Goal: Book appointment/travel/reservation

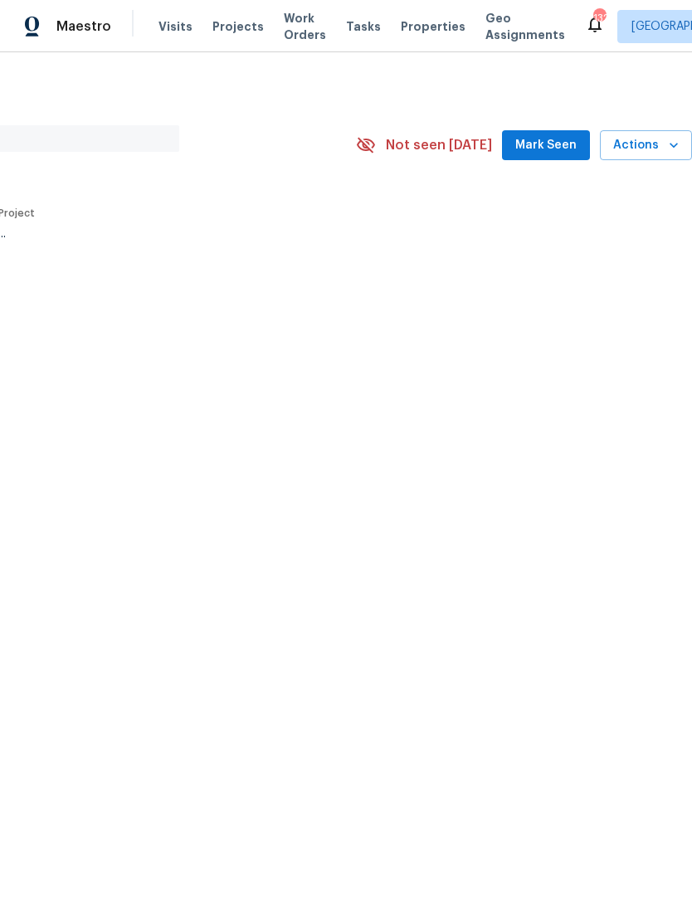
scroll to position [0, 246]
click at [670, 147] on icon "button" at bounding box center [673, 147] width 17 height 17
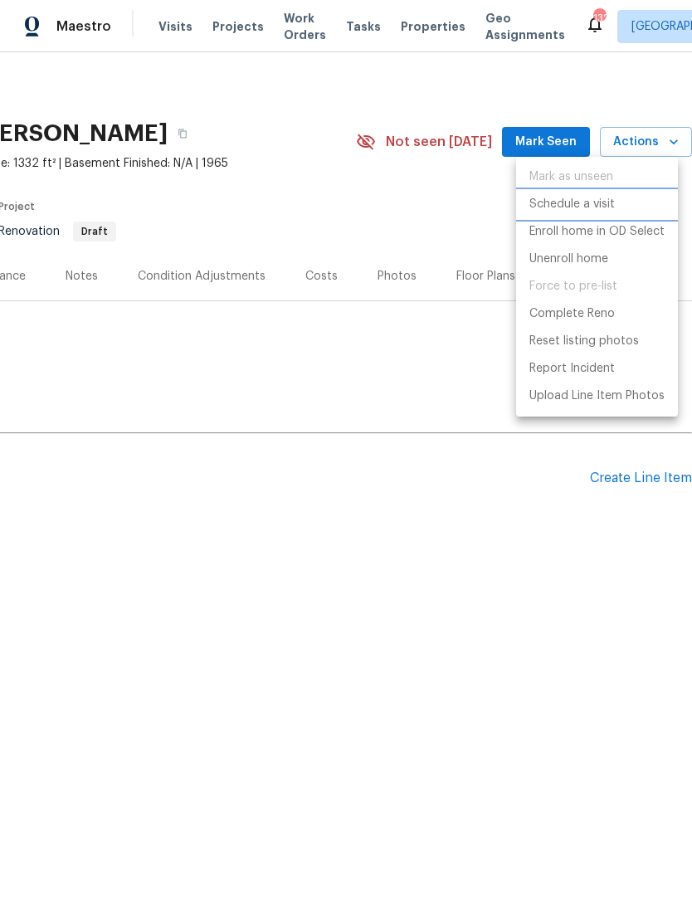
click at [586, 207] on p "Schedule a visit" at bounding box center [571, 204] width 85 height 17
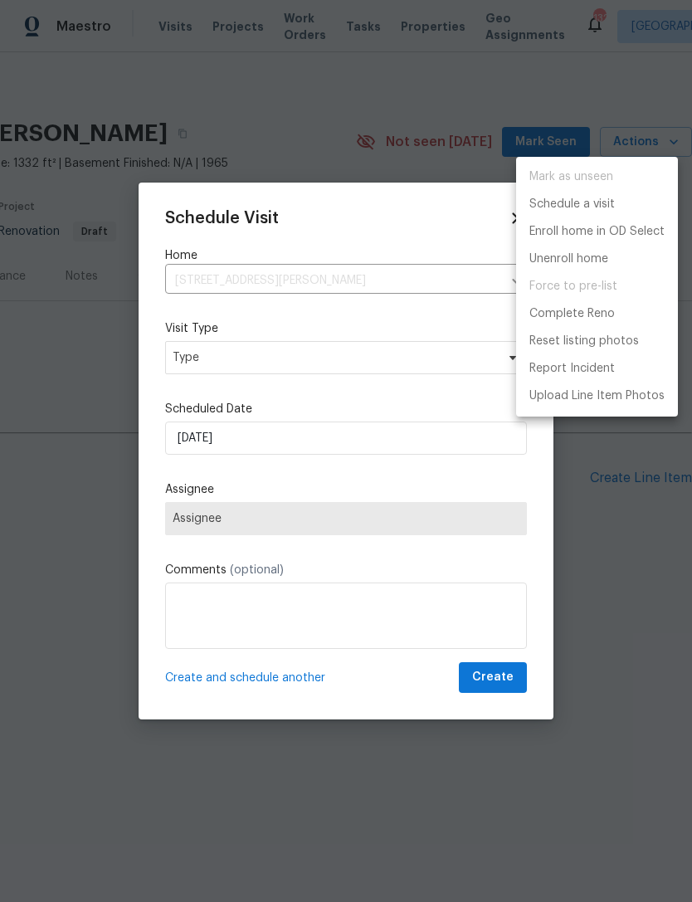
click at [294, 354] on div at bounding box center [346, 451] width 692 height 902
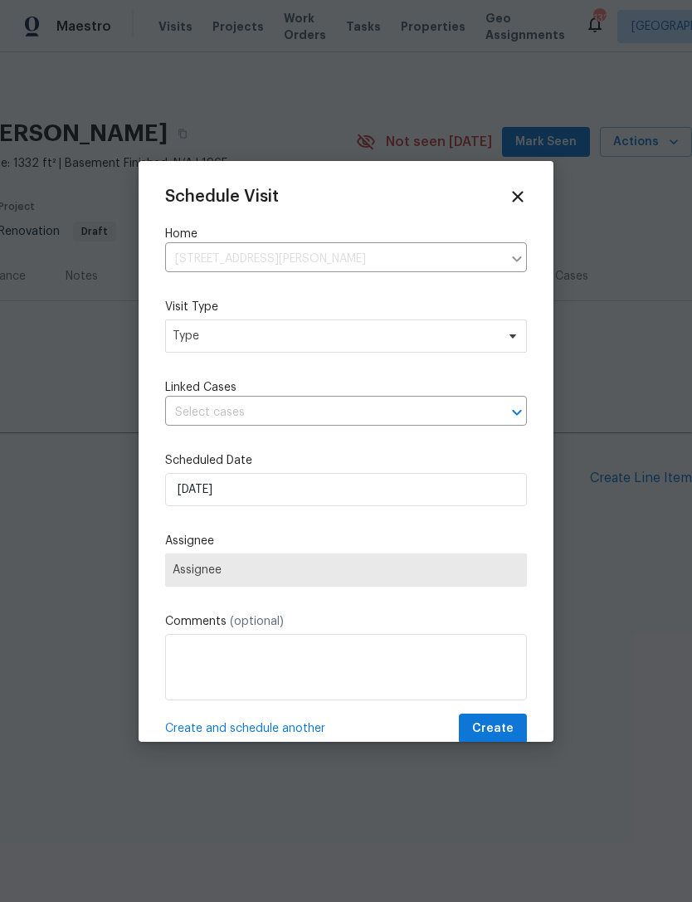
click at [296, 364] on div "Schedule Visit Home [STREET_ADDRESS][PERSON_NAME] ​ Visit Type Type Linked Case…" at bounding box center [346, 465] width 362 height 557
click at [304, 342] on span "Type" at bounding box center [334, 336] width 323 height 17
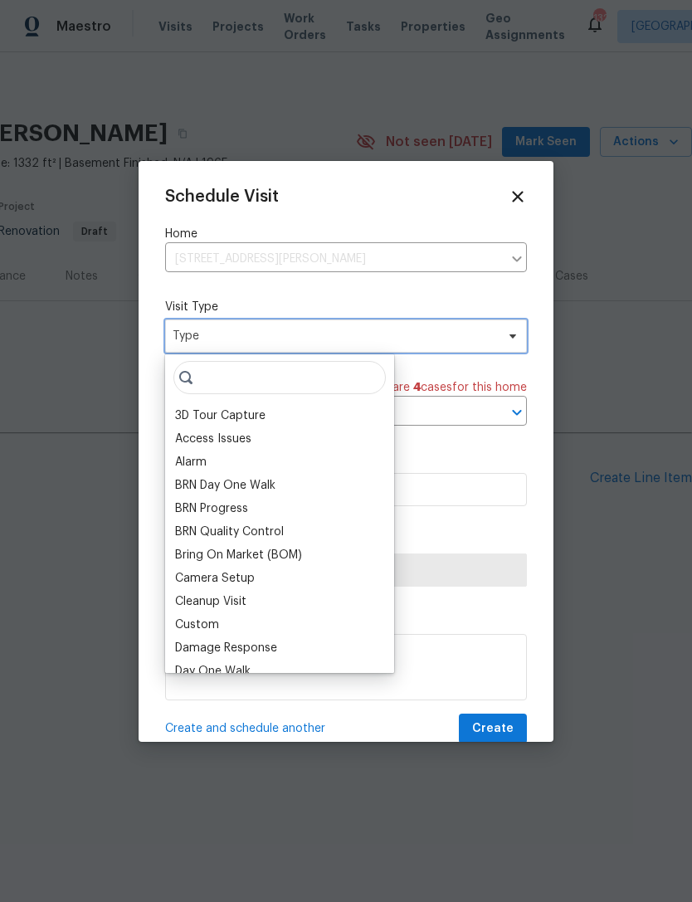
click at [339, 344] on span "Type" at bounding box center [334, 336] width 323 height 17
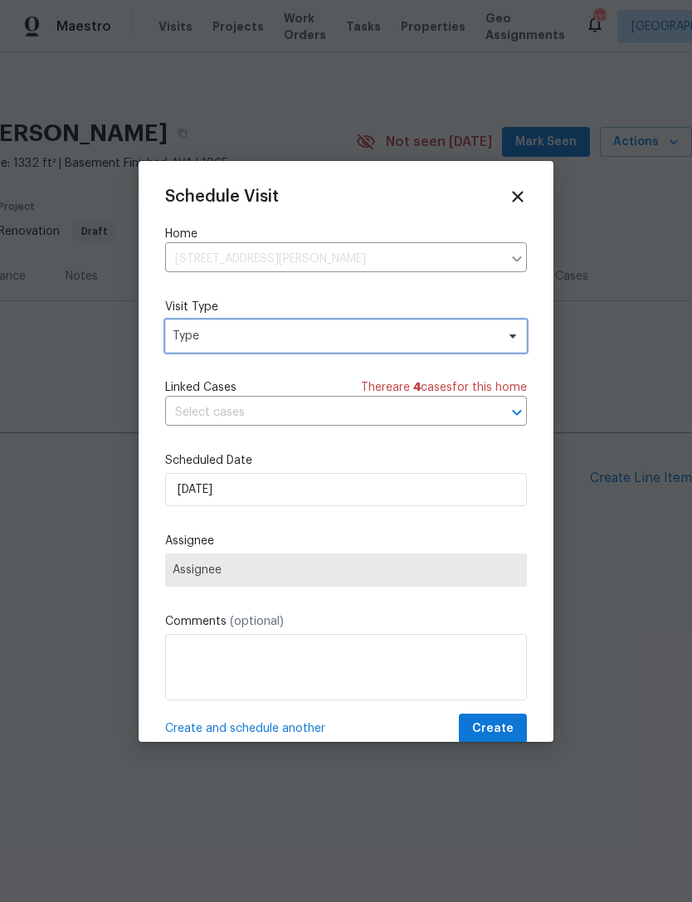
click at [339, 332] on span "Type" at bounding box center [334, 336] width 323 height 17
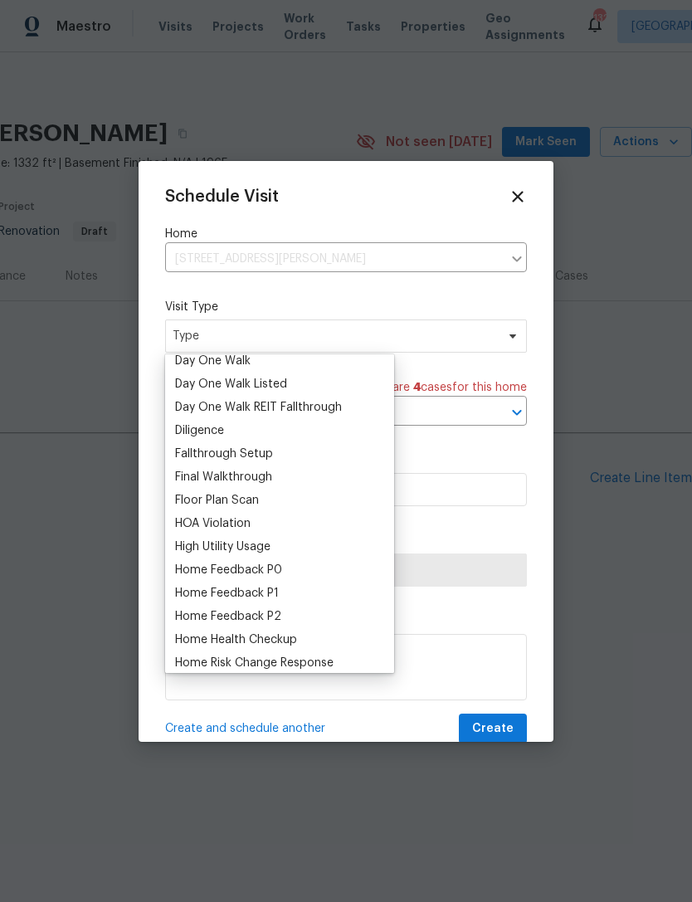
scroll to position [323, 0]
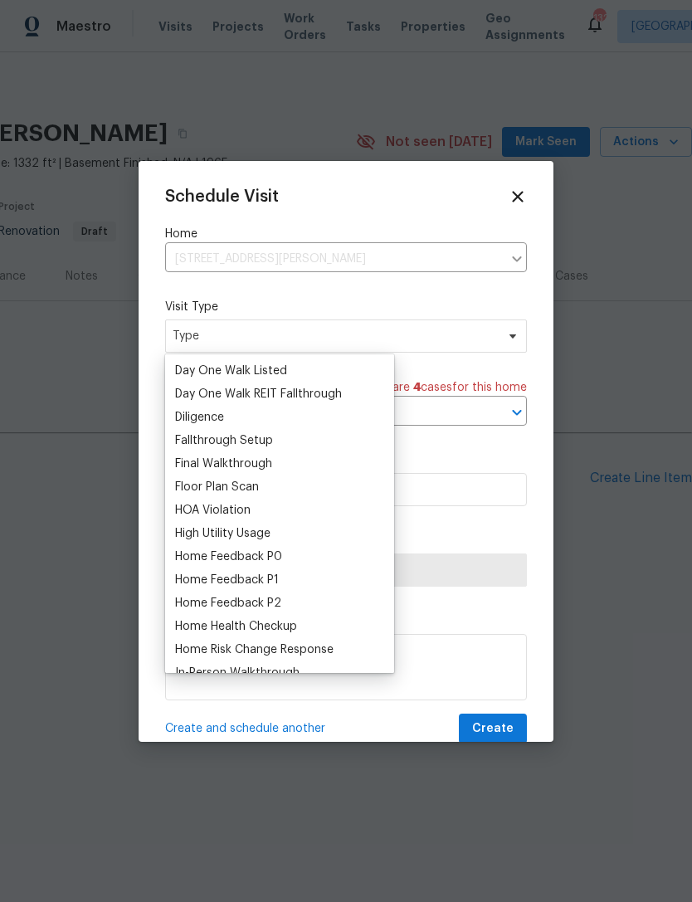
click at [237, 485] on div "Floor Plan Scan" at bounding box center [217, 487] width 84 height 17
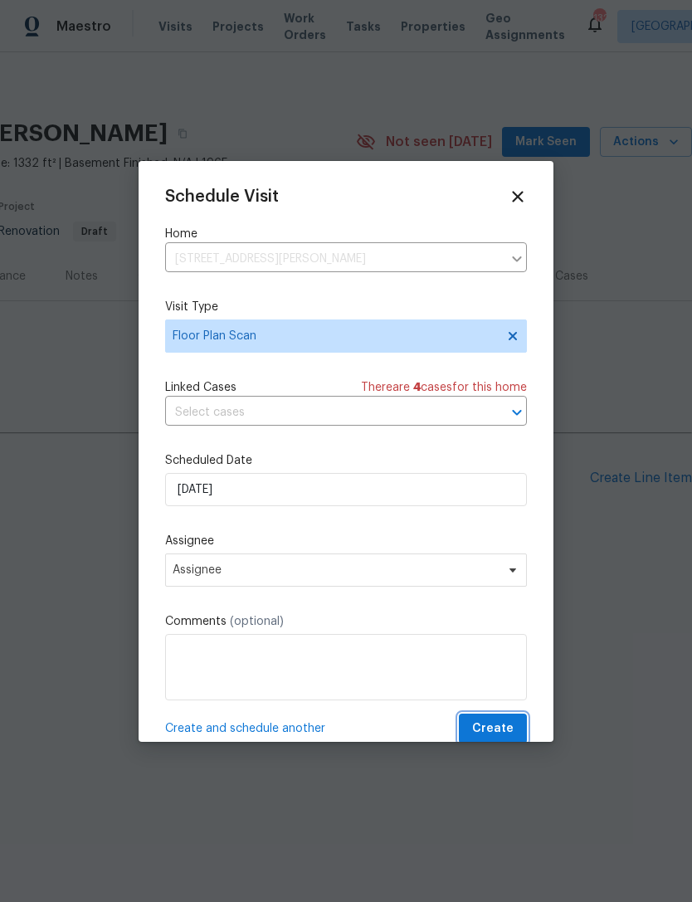
click at [491, 730] on span "Create" at bounding box center [492, 728] width 41 height 21
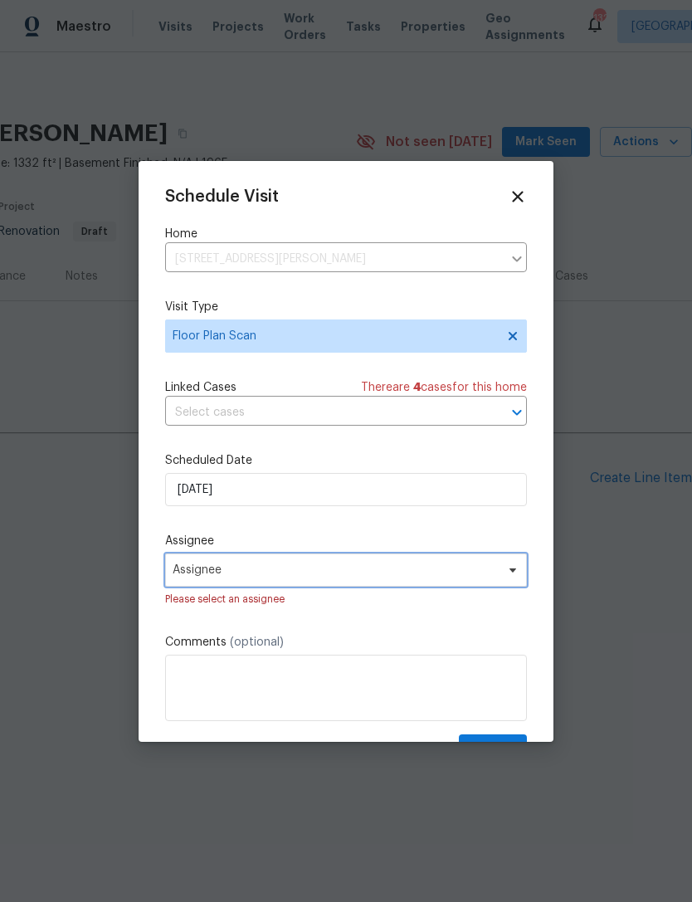
click at [348, 573] on span "Assignee" at bounding box center [335, 569] width 325 height 13
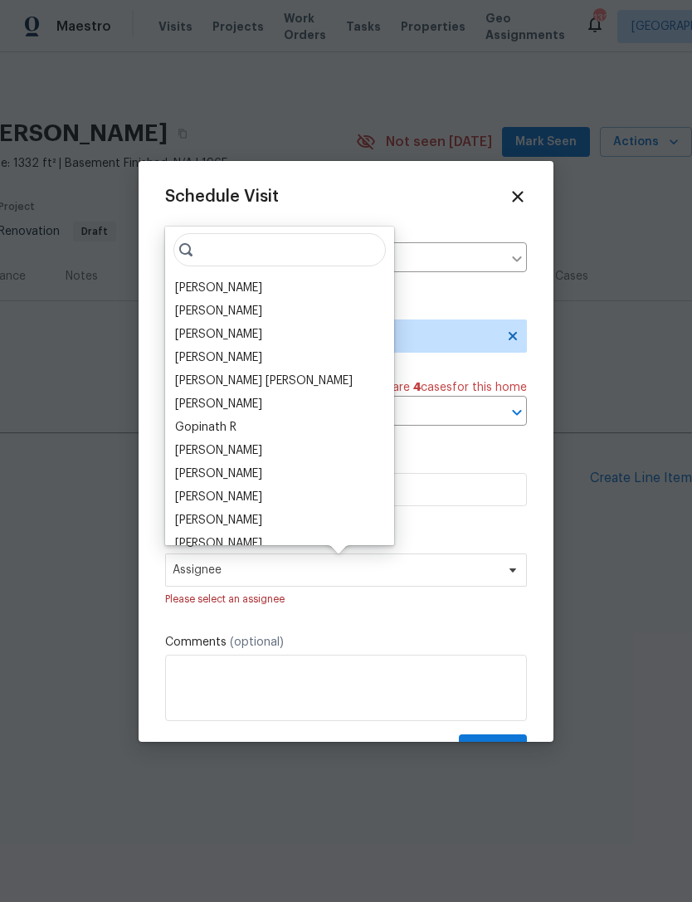
click at [245, 288] on div "[PERSON_NAME]" at bounding box center [218, 288] width 87 height 17
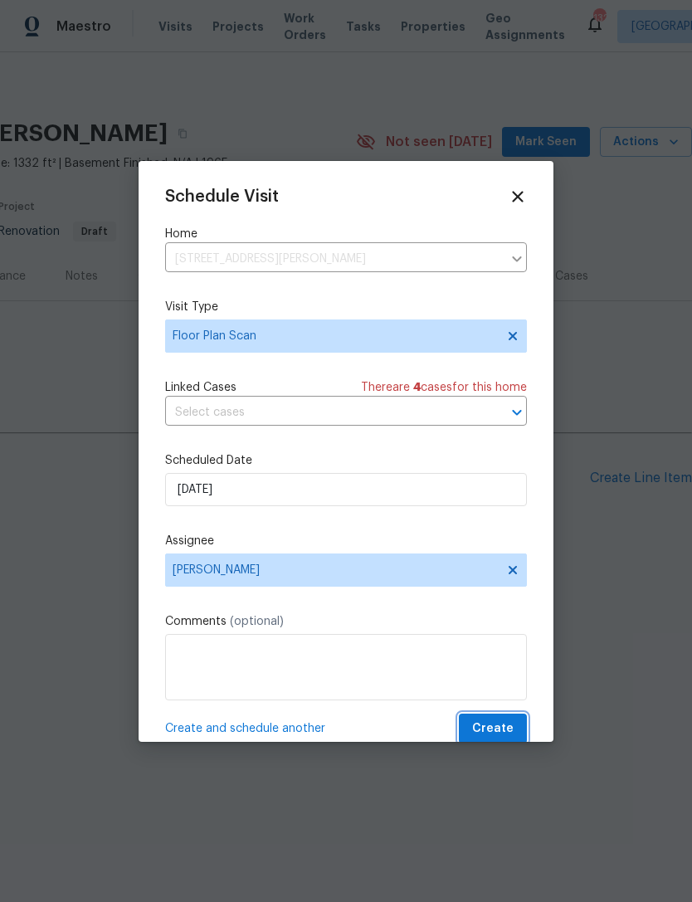
click at [493, 729] on span "Create" at bounding box center [492, 728] width 41 height 21
